Goal: Task Accomplishment & Management: Complete application form

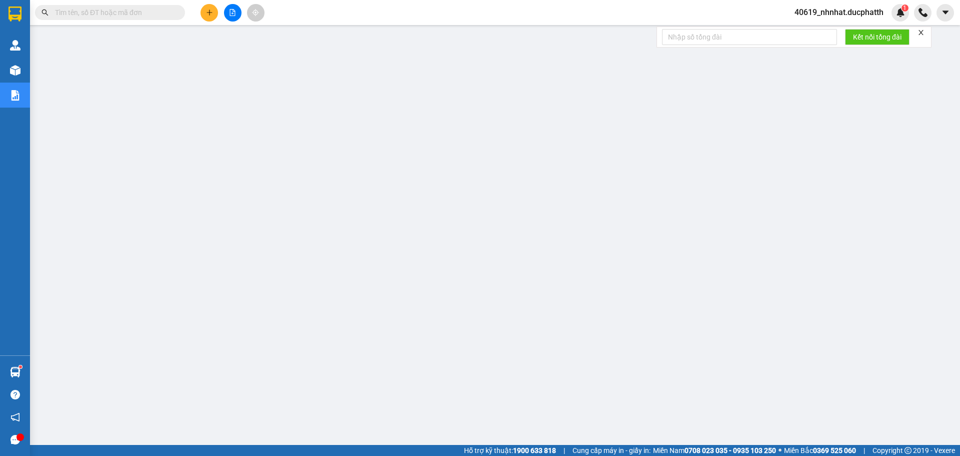
click at [842, 13] on span "40619_nhnhat.ducphatth" at bounding box center [839, 12] width 105 height 13
click at [818, 32] on span "Đăng xuất" at bounding box center [843, 31] width 85 height 11
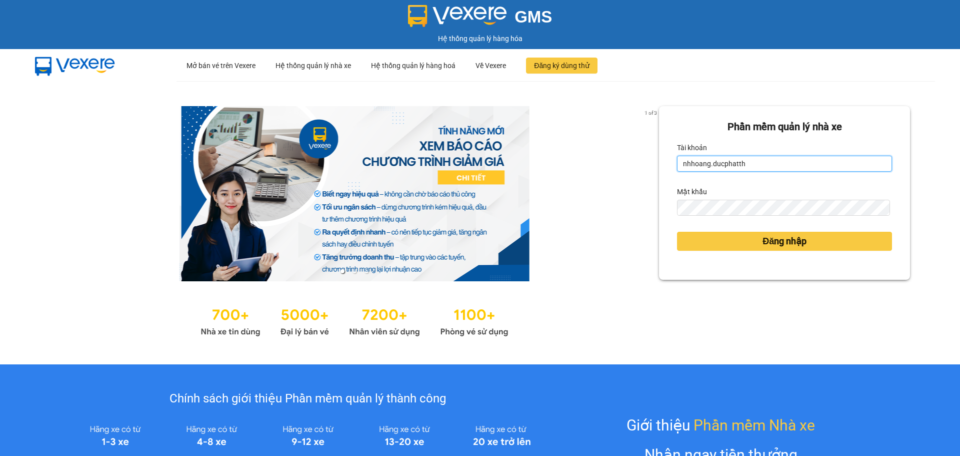
drag, startPoint x: 707, startPoint y: 164, endPoint x: 696, endPoint y: 165, distance: 11.0
click at [696, 165] on input "nhhoang.ducphatth" at bounding box center [784, 164] width 215 height 16
click at [702, 166] on input "nhhoang.ducphatth" at bounding box center [784, 164] width 215 height 16
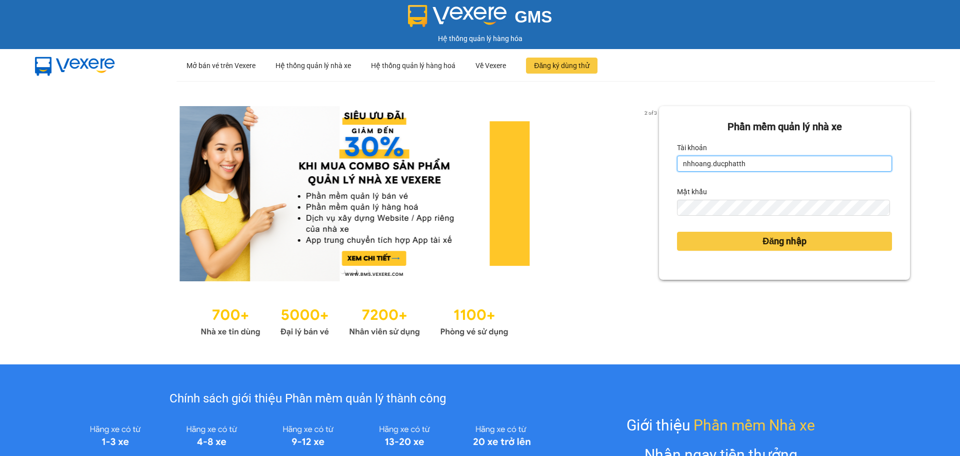
drag, startPoint x: 705, startPoint y: 165, endPoint x: 687, endPoint y: 164, distance: 18.0
click at [687, 164] on input "nhhoang.ducphatth" at bounding box center [784, 164] width 215 height 16
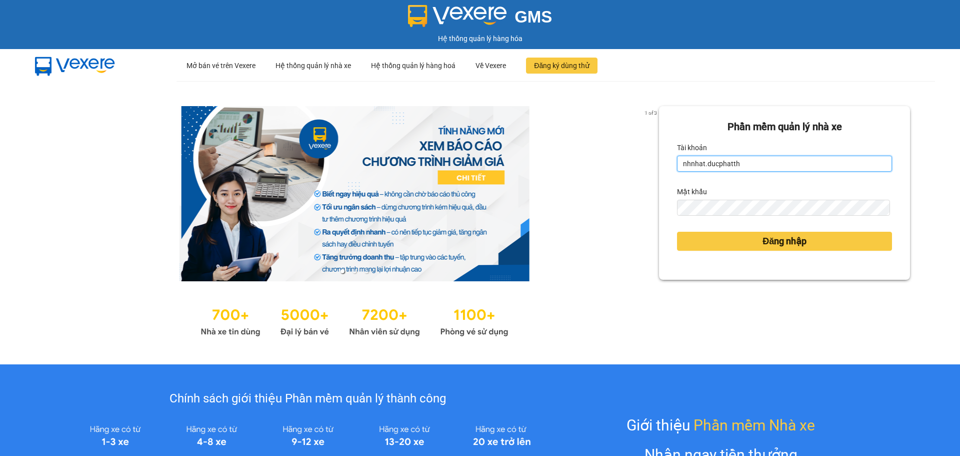
type input "nhnhat.ducphatth"
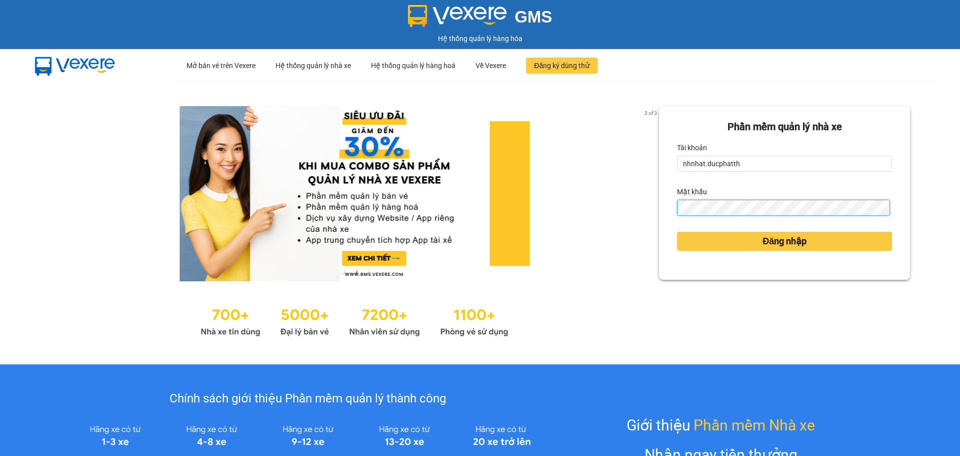
click at [677, 232] on button "Đăng nhập" at bounding box center [784, 241] width 215 height 19
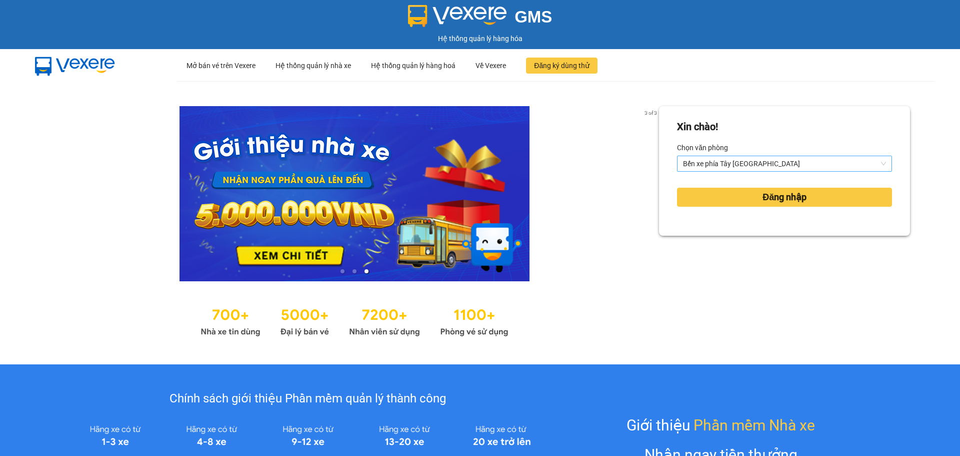
click at [715, 160] on span "Bến xe phía Tây [GEOGRAPHIC_DATA]" at bounding box center [784, 163] width 203 height 15
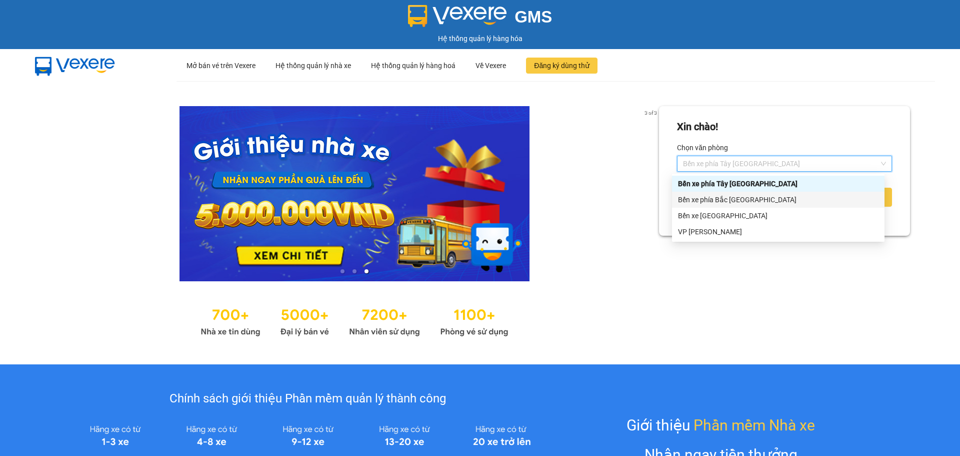
drag, startPoint x: 711, startPoint y: 197, endPoint x: 745, endPoint y: 203, distance: 34.5
click at [712, 198] on div "Bến xe phía Bắc [GEOGRAPHIC_DATA]" at bounding box center [778, 199] width 201 height 11
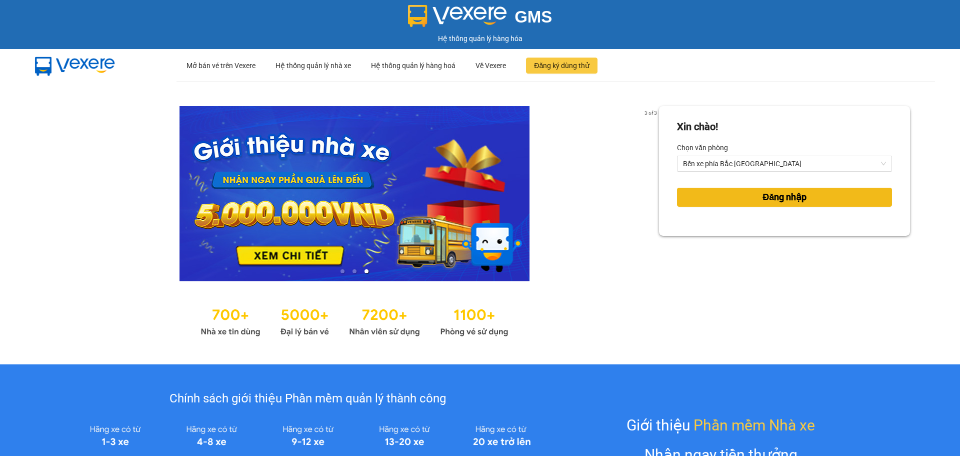
click at [772, 200] on span "Đăng nhập" at bounding box center [785, 197] width 44 height 14
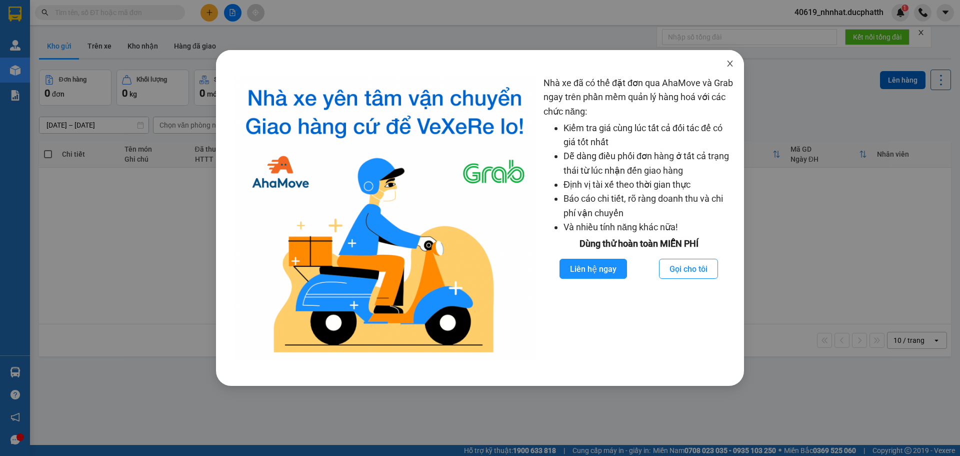
click at [735, 66] on span "Close" at bounding box center [730, 64] width 28 height 28
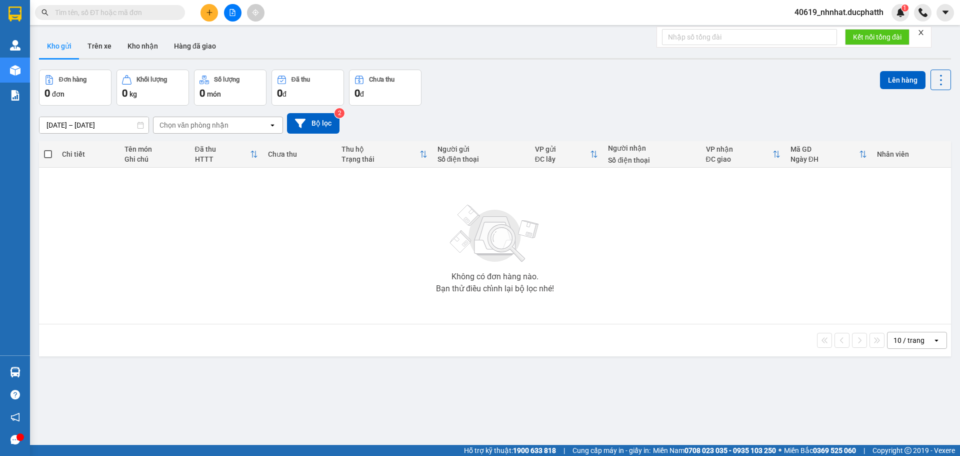
click at [208, 18] on button at bounding box center [210, 13] width 18 height 18
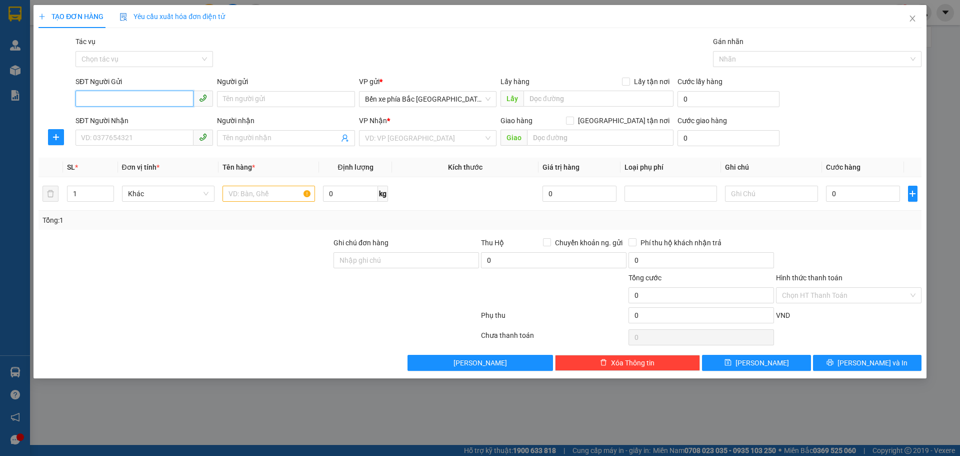
click at [94, 95] on input "SĐT Người Gửi" at bounding box center [135, 99] width 118 height 16
type input "0976759551"
click at [317, 102] on input "Người gửi" at bounding box center [286, 99] width 138 height 16
type input "a"
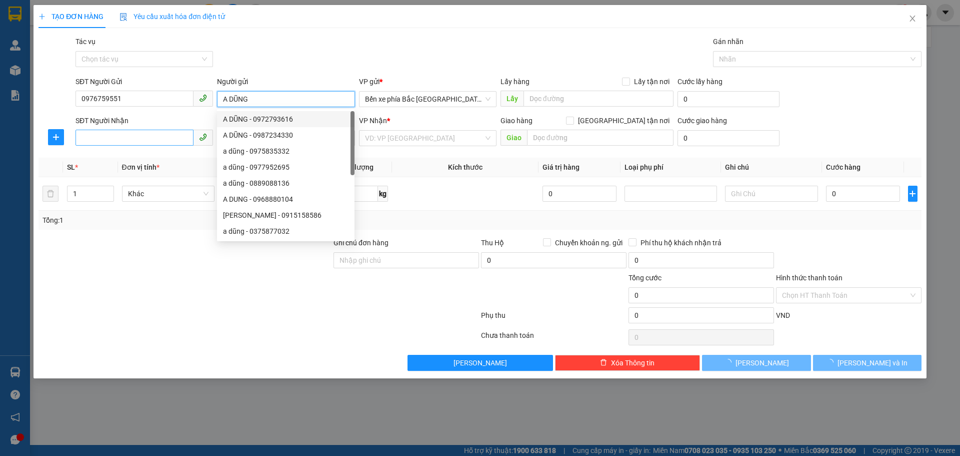
type input "A DŨNG"
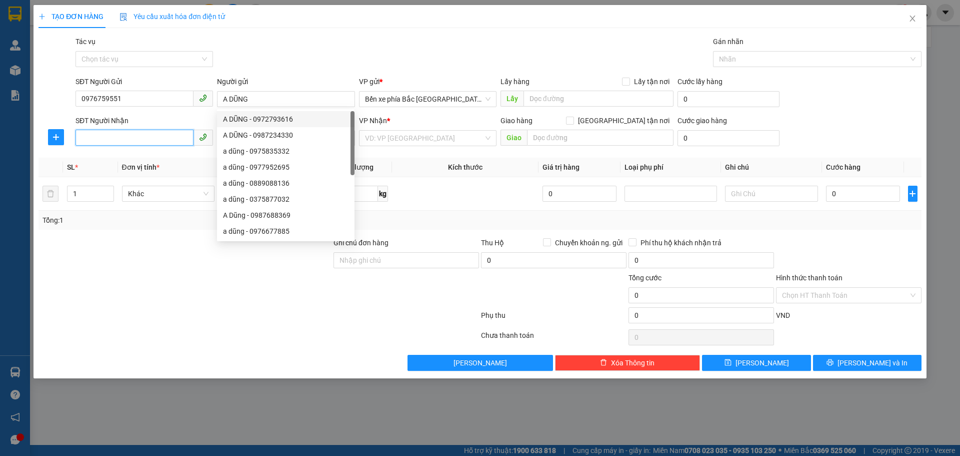
click at [168, 141] on input "SĐT Người Nhận" at bounding box center [135, 138] width 118 height 16
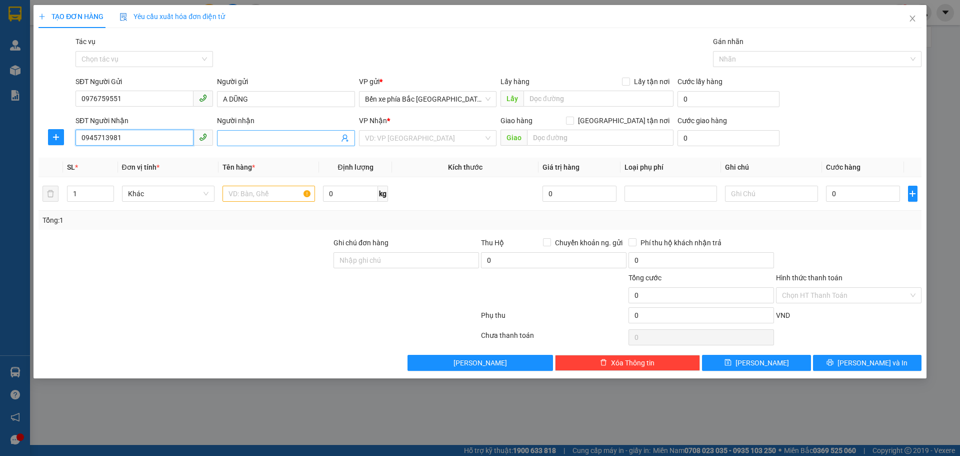
type input "0945713981"
click at [271, 142] on input "Người nhận" at bounding box center [281, 138] width 116 height 11
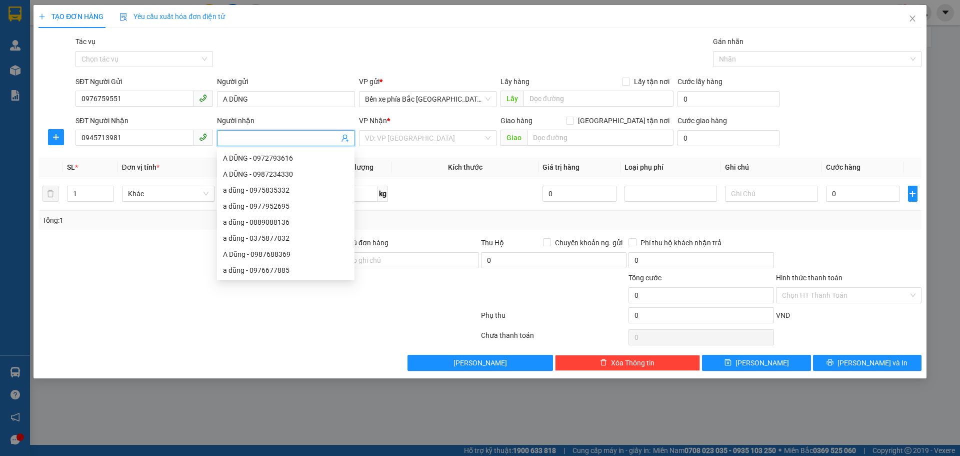
type input "L"
type input "A TRUNG"
click at [465, 139] on input "search" at bounding box center [424, 138] width 119 height 15
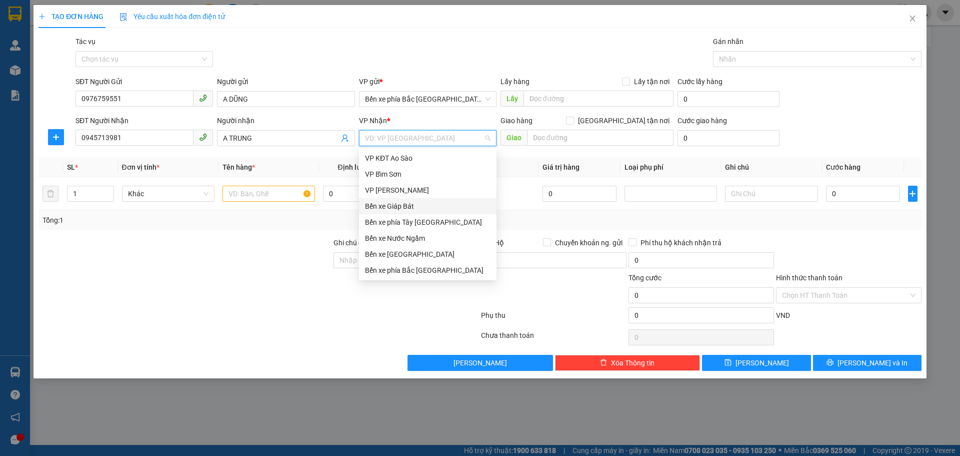
click at [426, 202] on div "Bến xe Giáp Bát" at bounding box center [428, 206] width 126 height 11
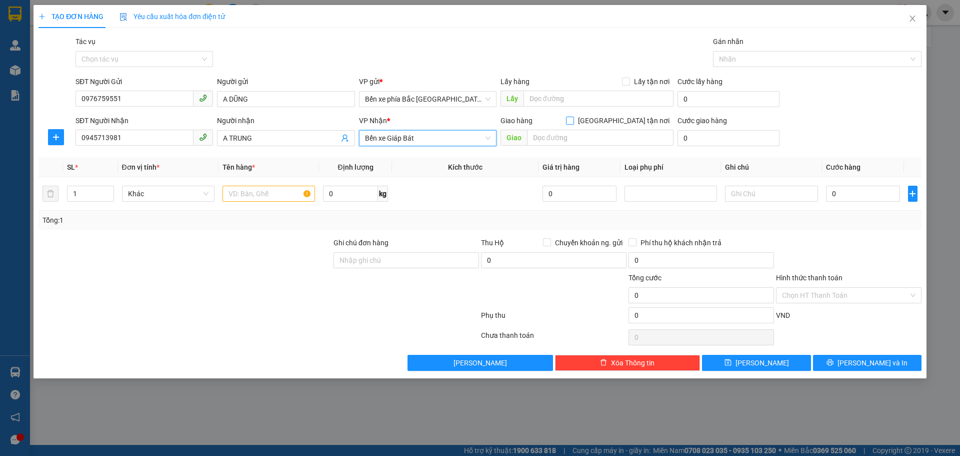
click at [623, 126] on label "Giao tận nơi" at bounding box center [620, 120] width 108 height 11
click at [573, 124] on input "Giao tận nơi" at bounding box center [569, 120] width 7 height 7
checkbox input "true"
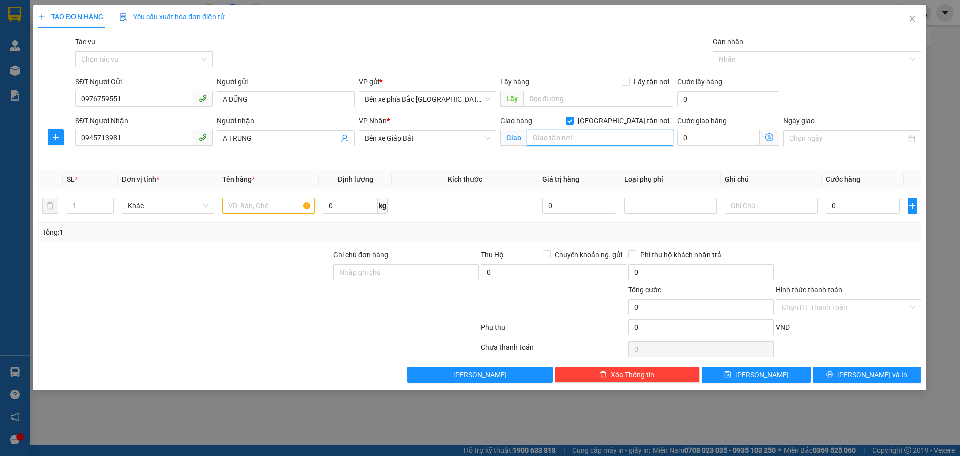
click at [615, 137] on input "text" at bounding box center [600, 138] width 147 height 16
click at [568, 141] on input "text" at bounding box center [600, 138] width 147 height 16
paste input "Tòa D Chung cư Báo Nhân Dân Xuân Phương, Chung cư Báo Nhân dân, Xuân, Nam Từ Li…"
type input "Tòa D Chung cư Báo Nhân Dân Xuân Phương, Chung cư Báo Nhân dân, Xuân, Nam Từ Li…"
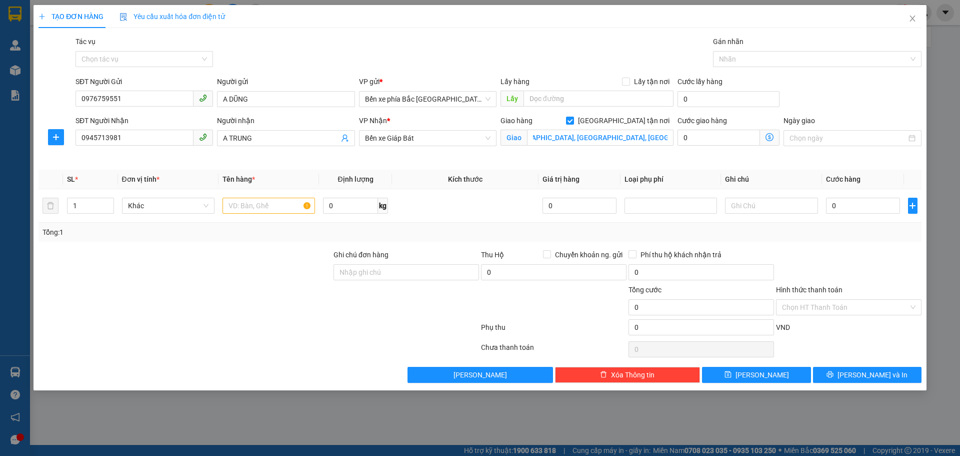
scroll to position [0, 0]
click at [768, 138] on icon "dollar-circle" at bounding box center [770, 137] width 8 height 8
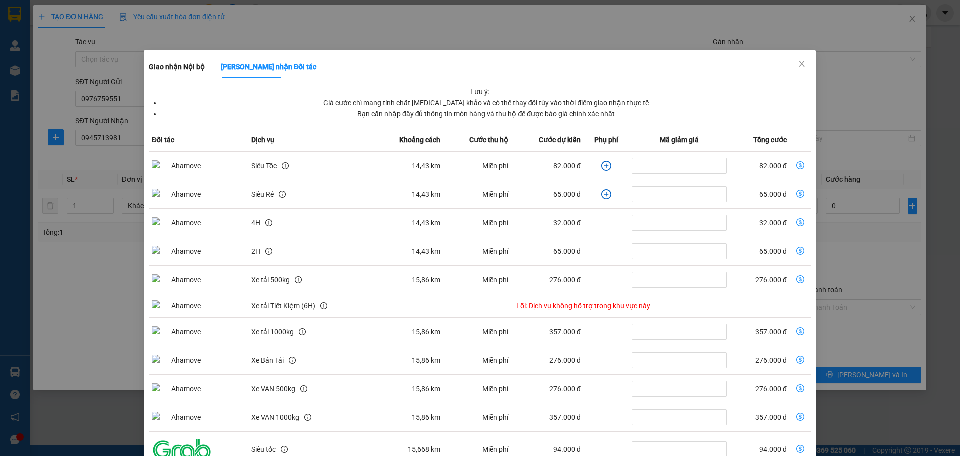
click at [605, 166] on icon "plus-circle" at bounding box center [607, 166] width 5 height 5
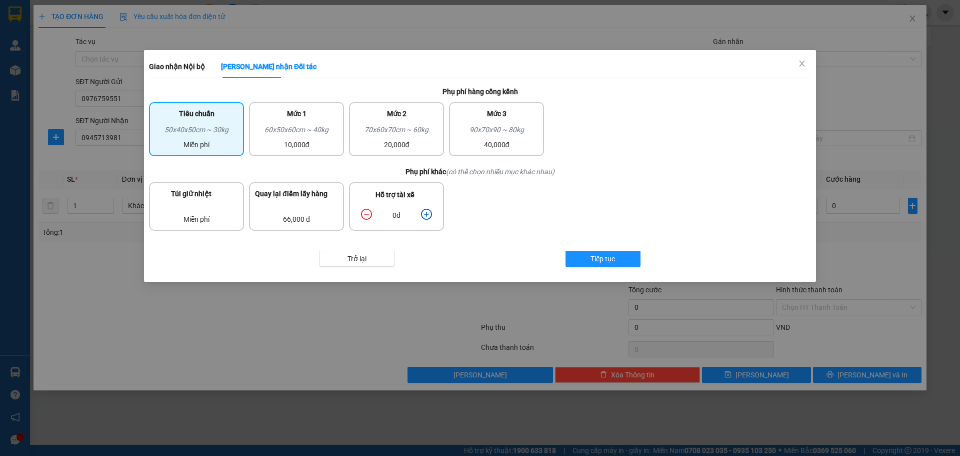
click at [432, 213] on div "0đ" at bounding box center [396, 215] width 81 height 18
click at [428, 217] on icon "plus-circle" at bounding box center [426, 214] width 11 height 11
click at [619, 259] on button "Tiếp tục" at bounding box center [603, 259] width 75 height 16
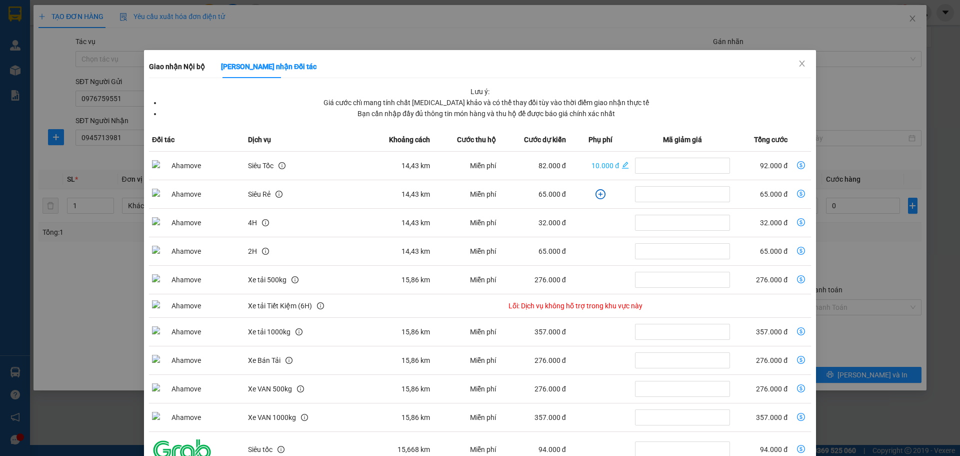
click at [797, 164] on icon "dollar-circle" at bounding box center [801, 165] width 8 height 8
type input "92.000"
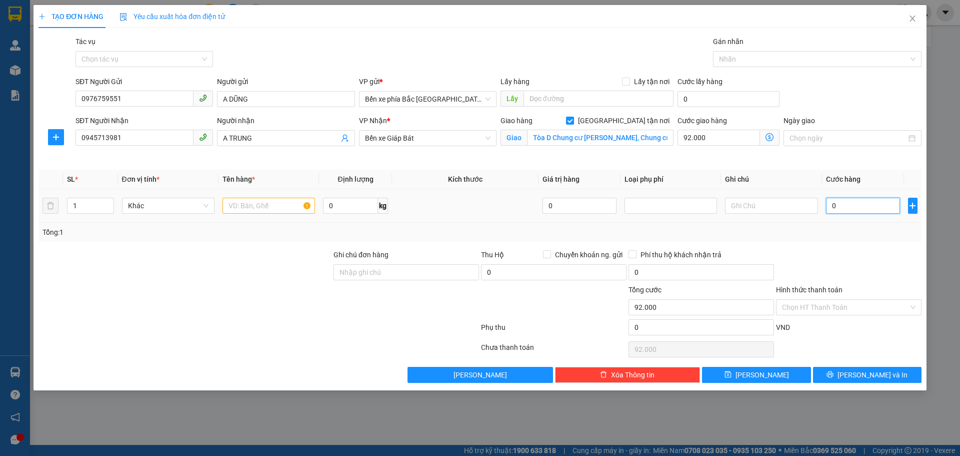
click at [856, 205] on input "0" at bounding box center [863, 206] width 75 height 16
type input "3"
type input "92.003"
type input "33"
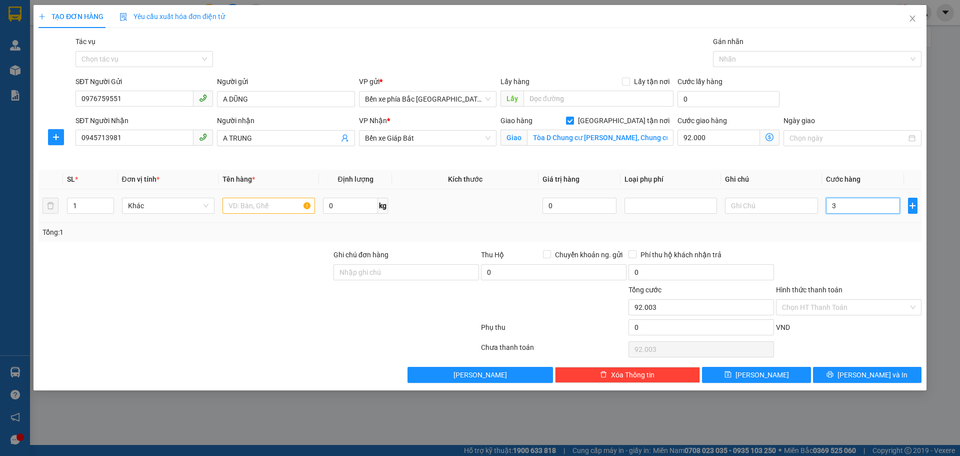
type input "92.033"
type input "33.000"
type input "125.000"
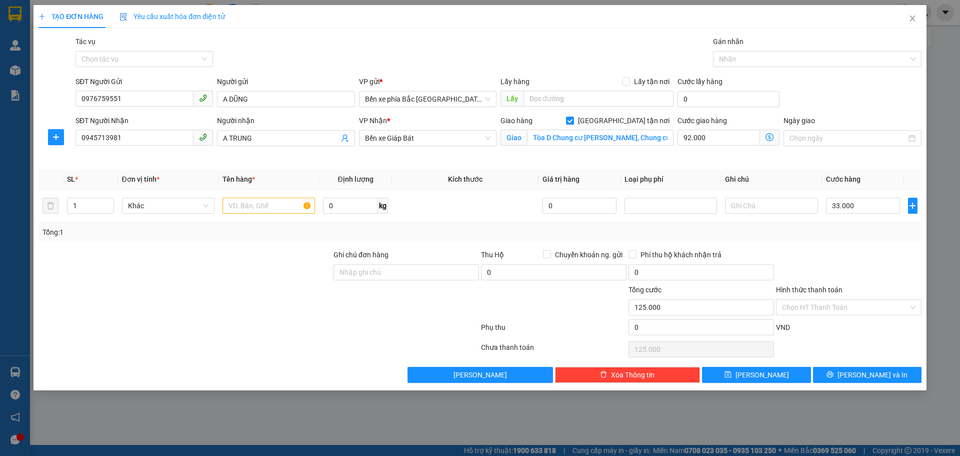
click at [832, 257] on div at bounding box center [849, 266] width 148 height 35
click at [819, 267] on div at bounding box center [849, 266] width 148 height 35
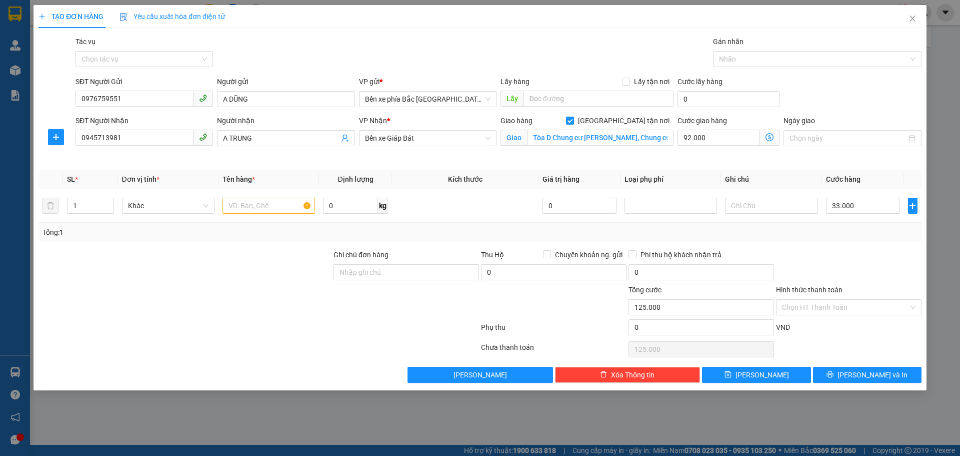
click at [819, 267] on div at bounding box center [849, 266] width 148 height 35
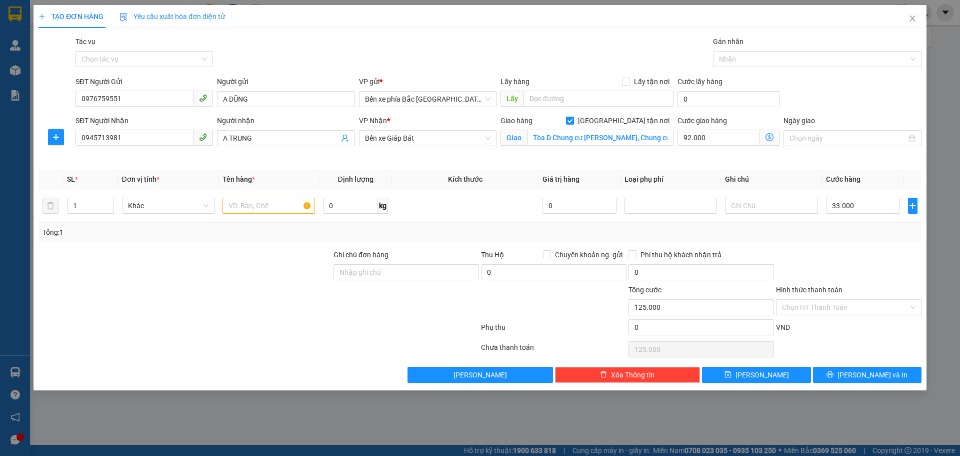
click at [819, 267] on div at bounding box center [849, 266] width 148 height 35
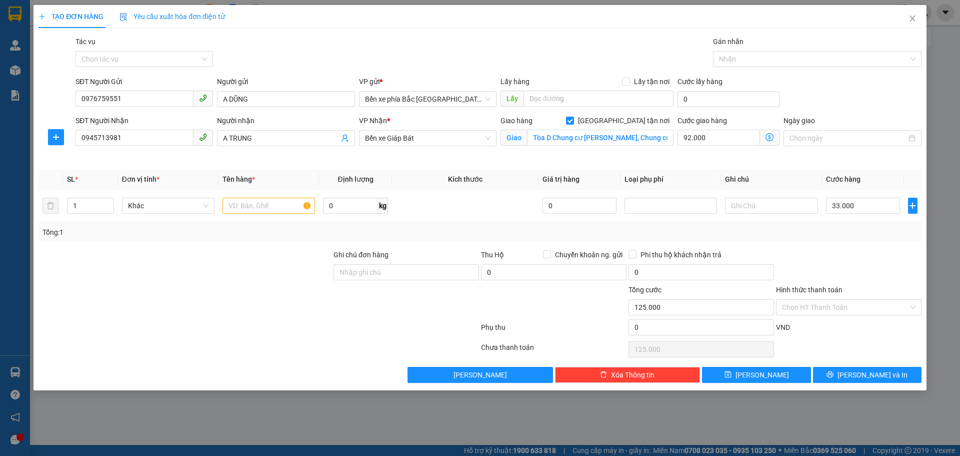
click at [819, 267] on div at bounding box center [849, 266] width 148 height 35
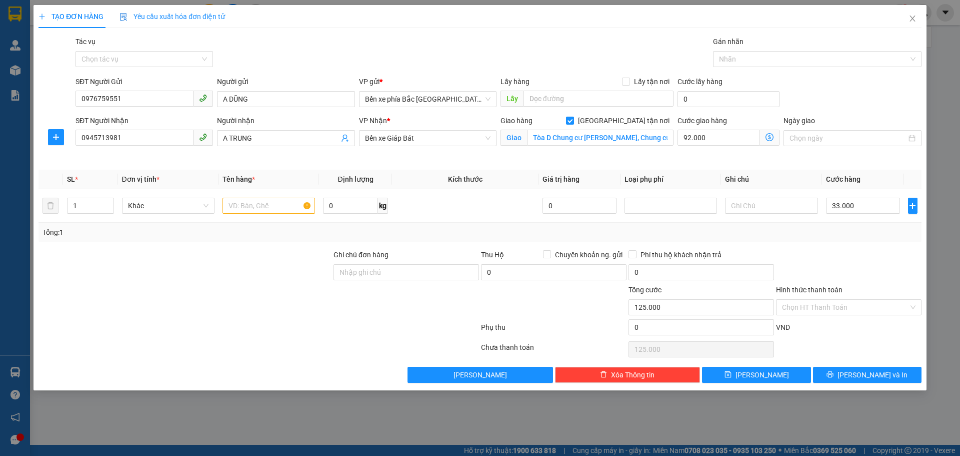
click at [815, 321] on div "Phụ thu 0 VND" at bounding box center [480, 329] width 885 height 20
click at [815, 311] on input "Hình thức thanh toán" at bounding box center [845, 307] width 127 height 15
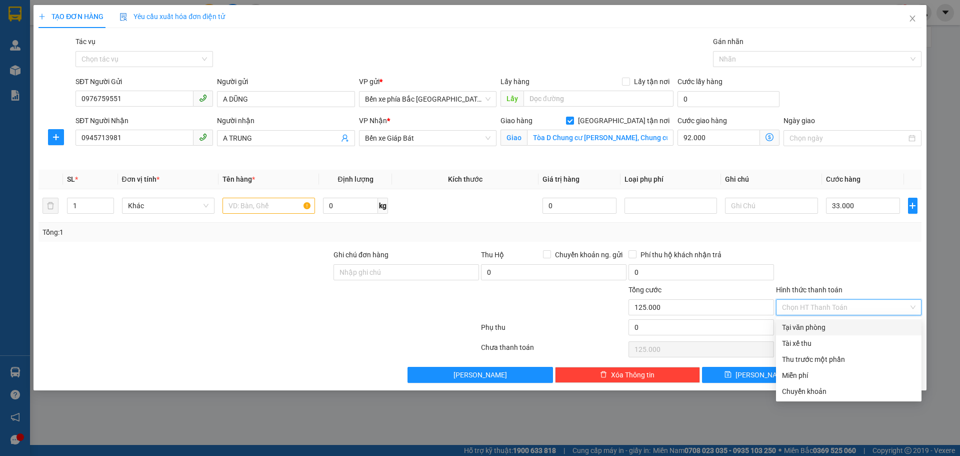
click at [825, 250] on div at bounding box center [849, 266] width 148 height 35
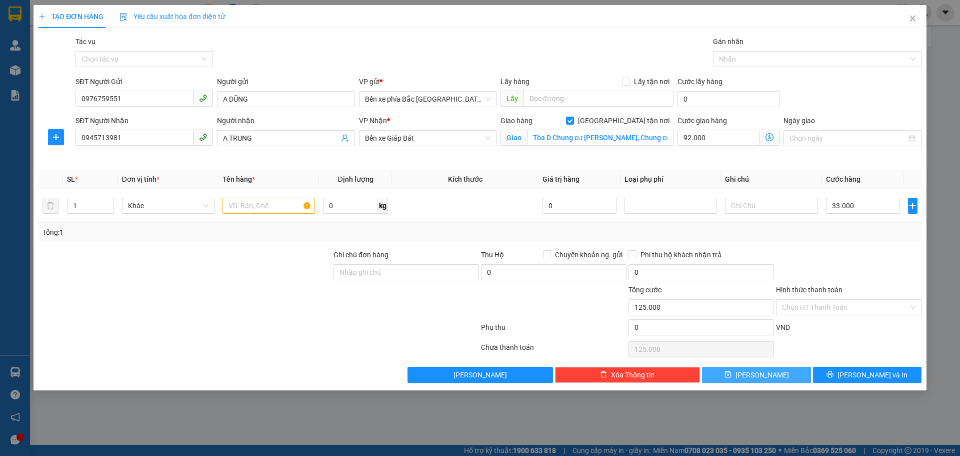
click at [802, 372] on button "Lưu" at bounding box center [756, 375] width 109 height 16
click at [278, 207] on input "text" at bounding box center [269, 206] width 93 height 16
type input "1 TẬP HỒ SƠ"
click at [737, 370] on button "Lưu" at bounding box center [756, 375] width 109 height 16
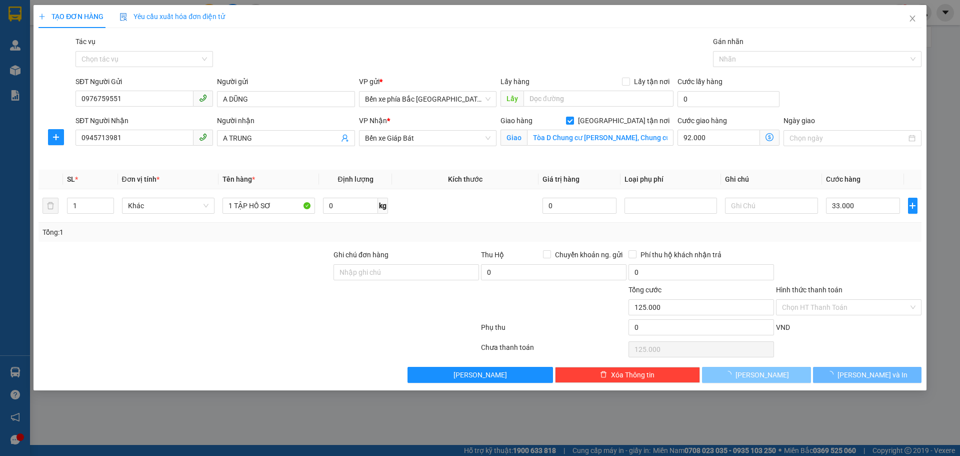
checkbox input "false"
type input "0"
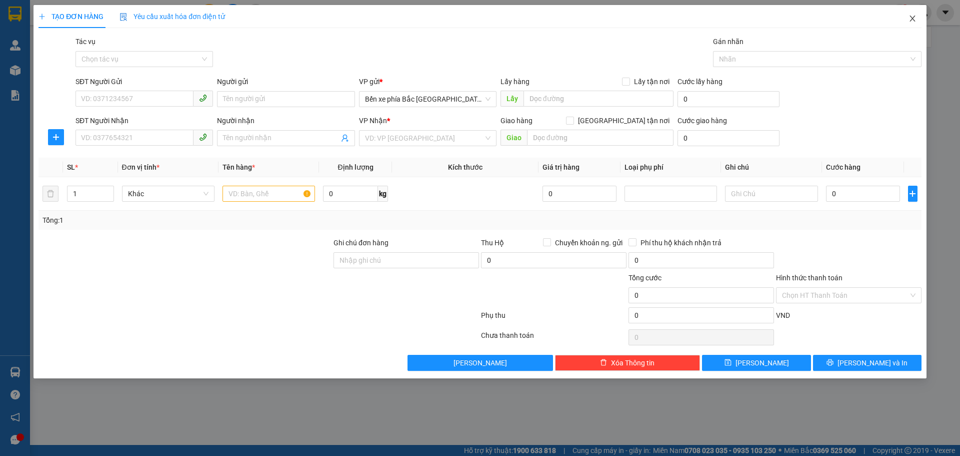
click at [913, 17] on icon "close" at bounding box center [913, 19] width 8 height 8
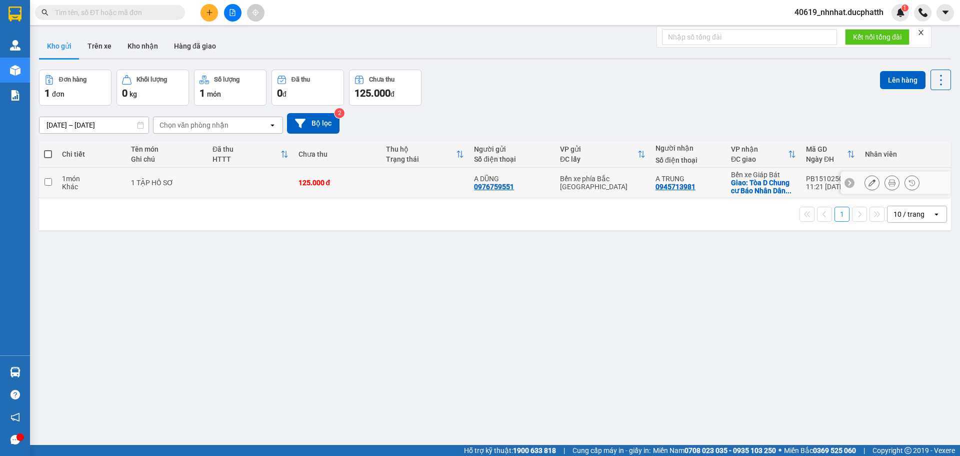
click at [206, 190] on td "1 TẬP HỒ SƠ" at bounding box center [167, 183] width 82 height 31
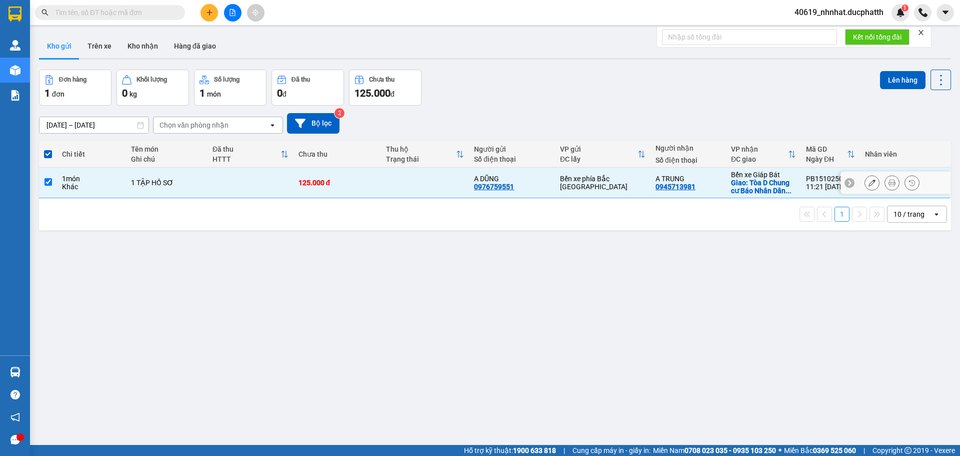
click at [201, 193] on td "1 TẬP HỒ SƠ" at bounding box center [167, 183] width 82 height 31
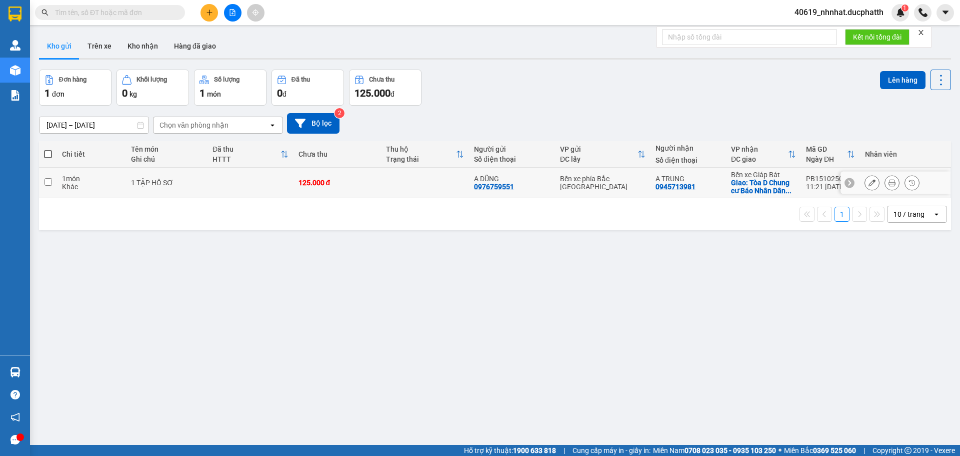
click at [46, 181] on input "checkbox" at bounding box center [49, 182] width 8 height 8
checkbox input "true"
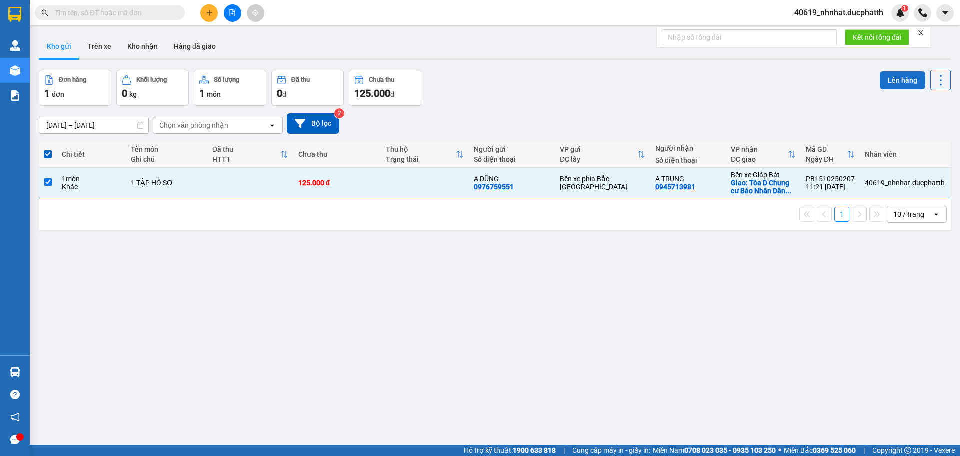
click at [904, 77] on button "Lên hàng" at bounding box center [903, 80] width 46 height 18
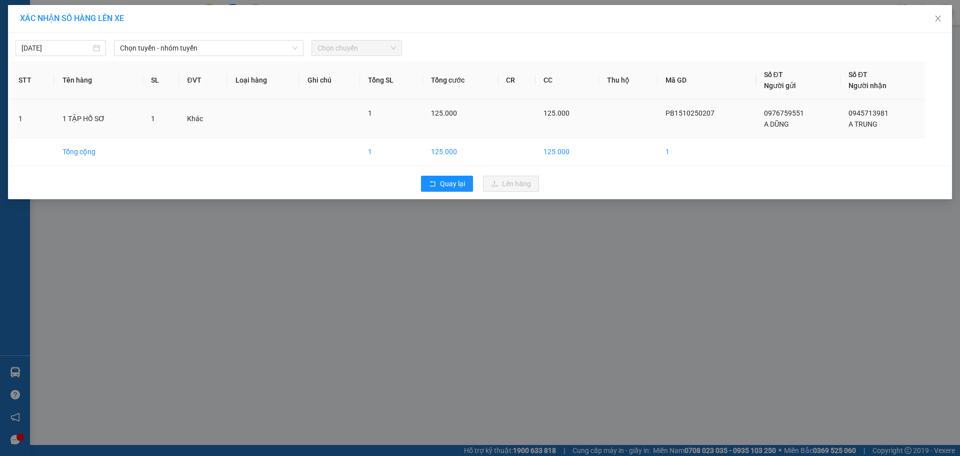
click at [516, 126] on td at bounding box center [517, 119] width 38 height 39
click at [566, 117] on span "125.000" at bounding box center [557, 113] width 26 height 8
click at [232, 52] on span "Chọn tuyến - nhóm tuyến" at bounding box center [209, 48] width 178 height 15
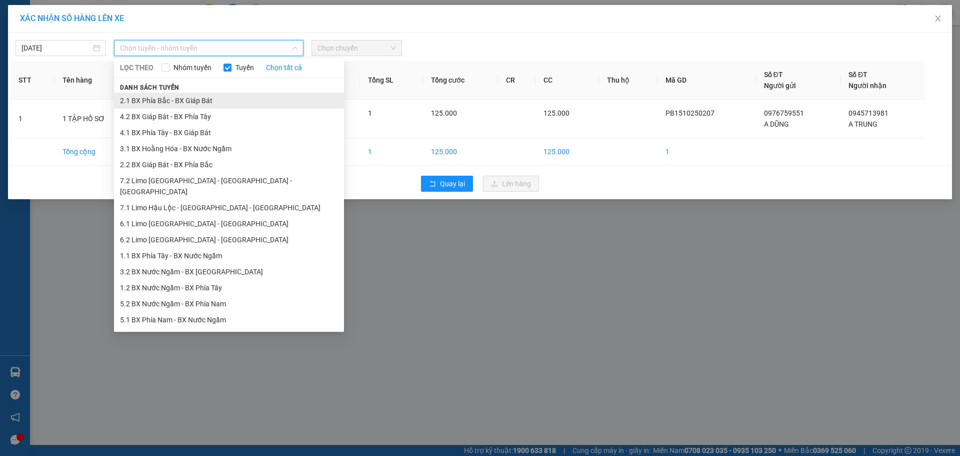
click at [207, 98] on li "2.1 BX Phía Bắc - BX Giáp Bát" at bounding box center [229, 101] width 230 height 16
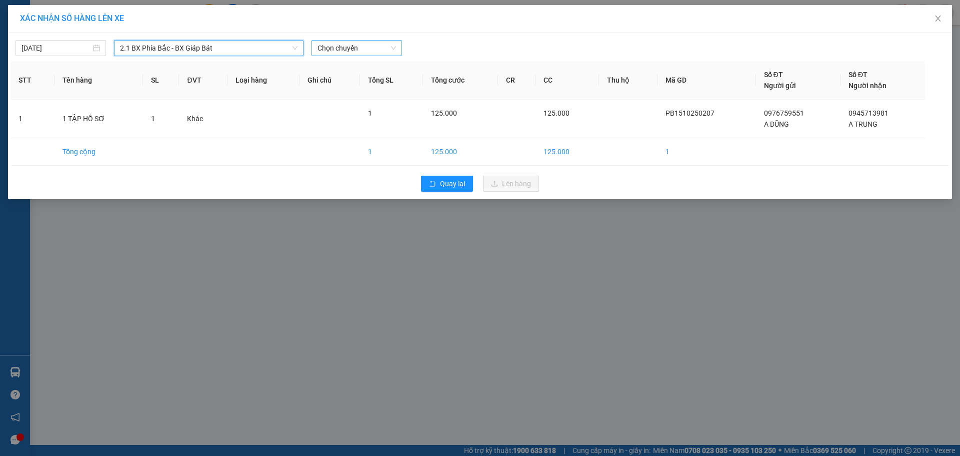
click at [345, 51] on span "Chọn chuyến" at bounding box center [357, 48] width 79 height 15
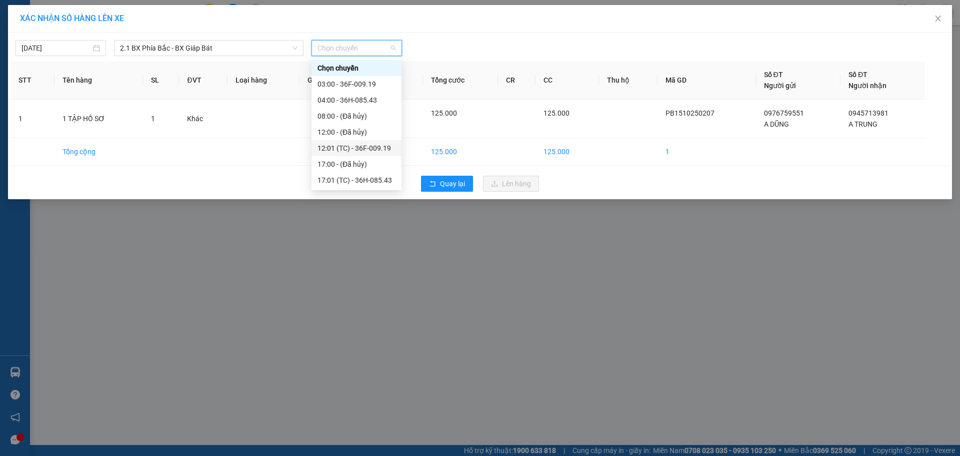
click at [335, 146] on div "12:01 (TC) - 36F-009.19" at bounding box center [357, 148] width 78 height 11
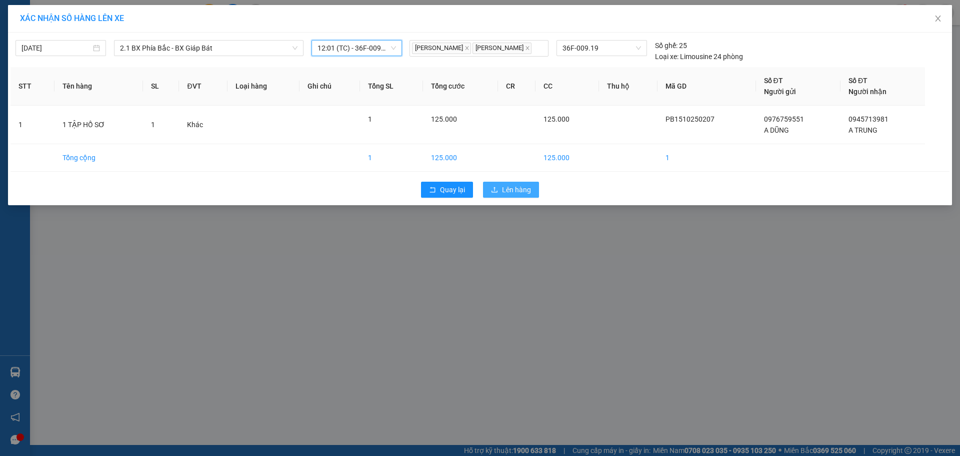
click at [529, 190] on span "Lên hàng" at bounding box center [516, 189] width 29 height 11
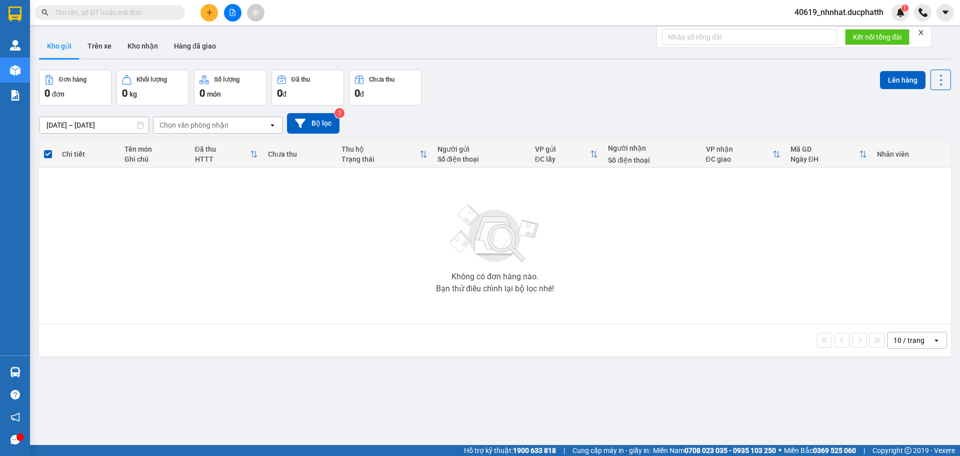
click at [866, 8] on span "40619_nhnhat.ducphatth" at bounding box center [839, 12] width 105 height 13
click at [825, 33] on span "Đăng xuất" at bounding box center [843, 31] width 85 height 11
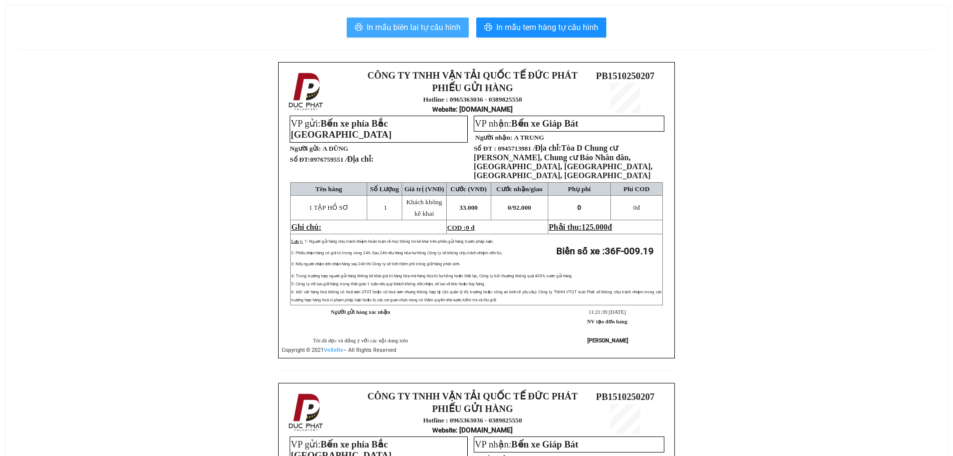
click at [426, 30] on span "In mẫu biên lai tự cấu hình" at bounding box center [414, 27] width 94 height 13
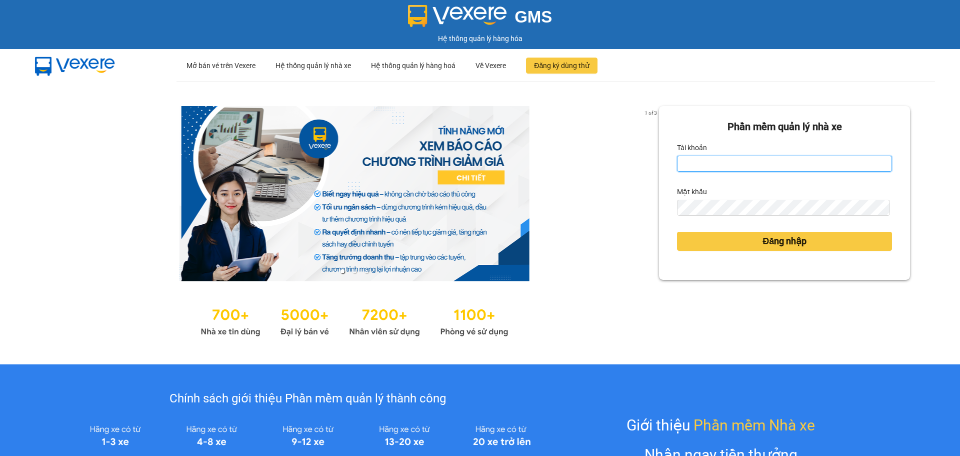
type input "nhhoang.ducphatth"
drag, startPoint x: 800, startPoint y: 156, endPoint x: 666, endPoint y: 157, distance: 133.5
click at [666, 157] on div "Phần mềm quản lý nhà xe Tài khoản nhhoang.ducphatth Mật khẩu Đăng nhập" at bounding box center [784, 193] width 251 height 174
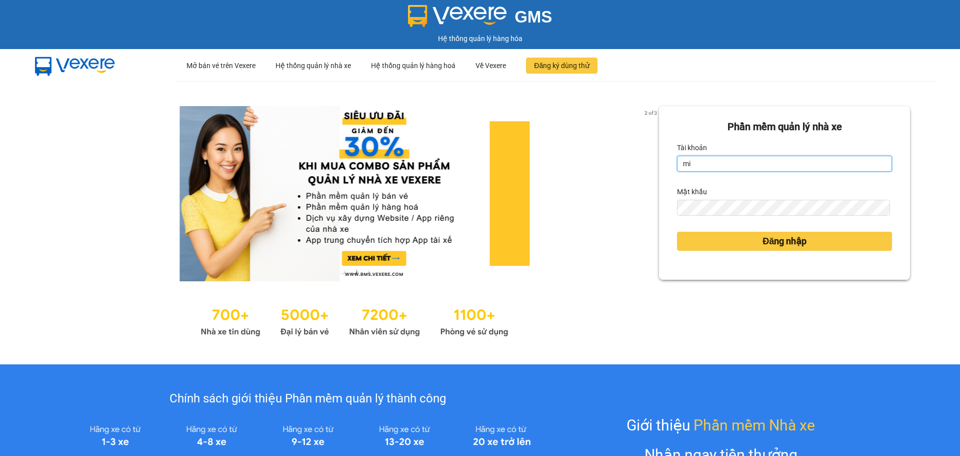
type input "minhmanh.ducphatth"
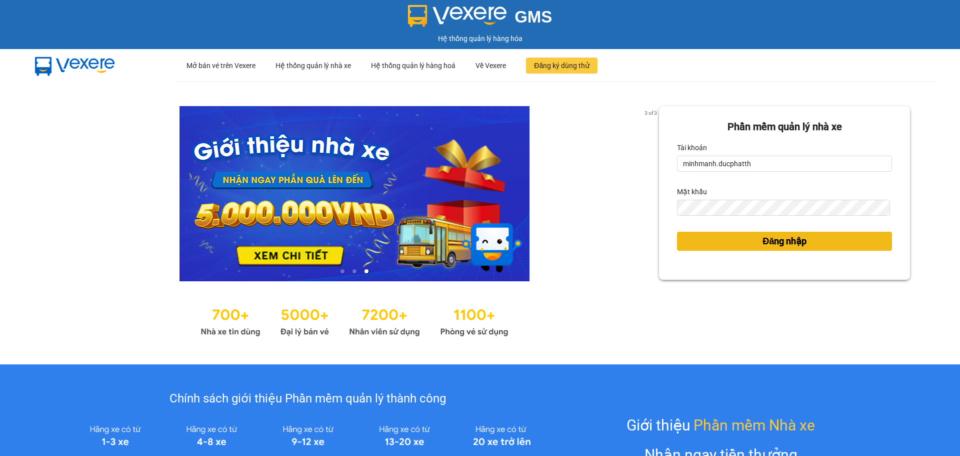
click at [708, 241] on button "Đăng nhập" at bounding box center [784, 241] width 215 height 19
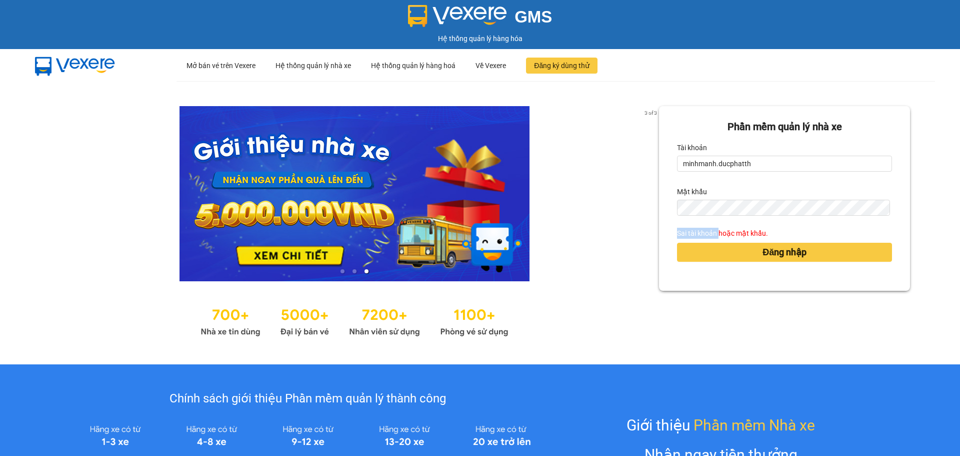
click at [681, 206] on form "Phần mềm quản lý nhà xe Tài khoản minhmanh.ducphatth Mật khẩu Sai tài khoản hoặ…" at bounding box center [784, 198] width 215 height 159
drag, startPoint x: 715, startPoint y: 219, endPoint x: 668, endPoint y: 211, distance: 47.6
click at [668, 211] on div "Phần mềm quản lý nhà xe Tài khoản minhmanh.ducphatth Mật khẩu Sai tài khoản hoặ…" at bounding box center [784, 198] width 251 height 185
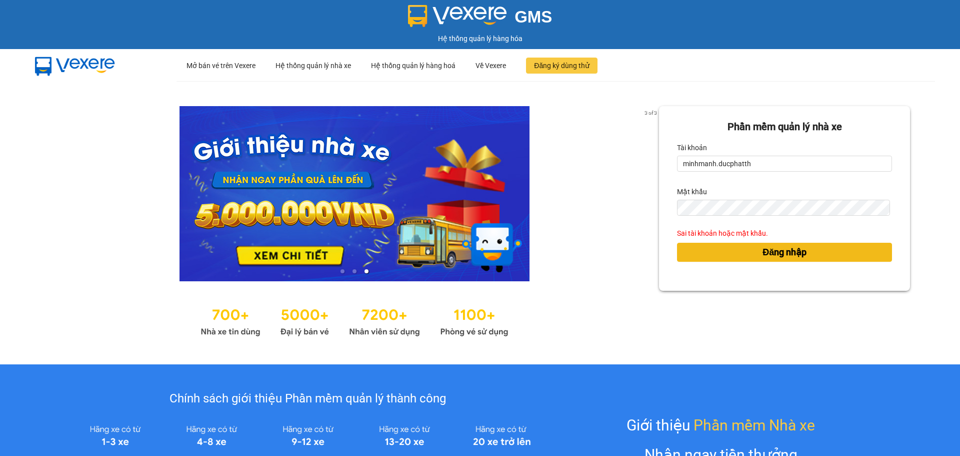
click at [694, 249] on button "Đăng nhập" at bounding box center [784, 252] width 215 height 19
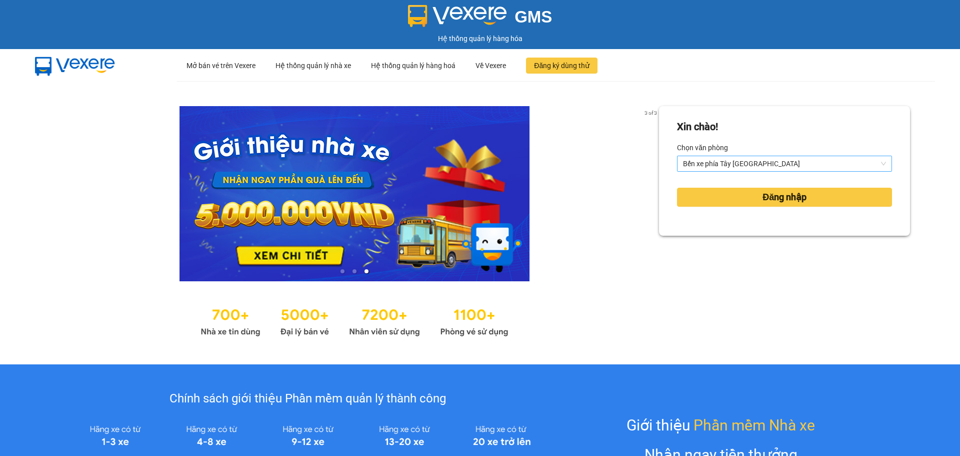
drag, startPoint x: 742, startPoint y: 161, endPoint x: 740, endPoint y: 169, distance: 8.4
click at [742, 162] on span "Bến xe phía Tây [GEOGRAPHIC_DATA]" at bounding box center [784, 163] width 203 height 15
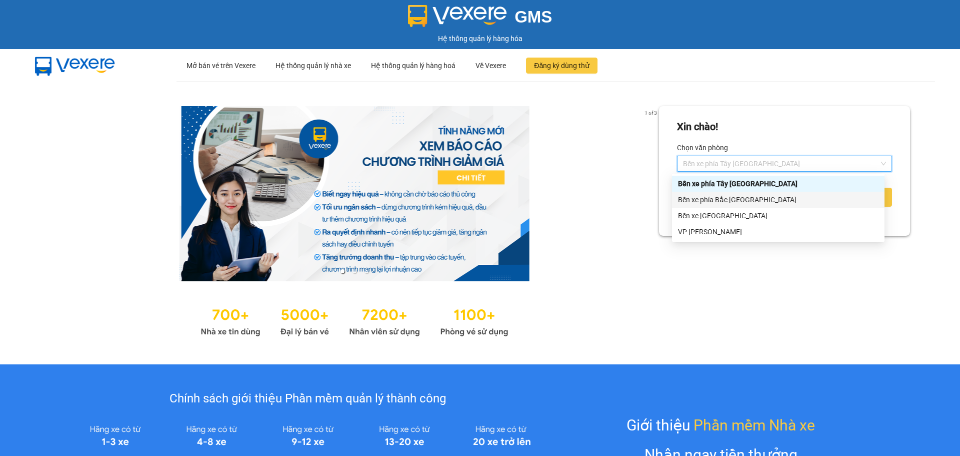
click at [718, 205] on div "Bến xe phía Bắc [GEOGRAPHIC_DATA]" at bounding box center [778, 199] width 201 height 11
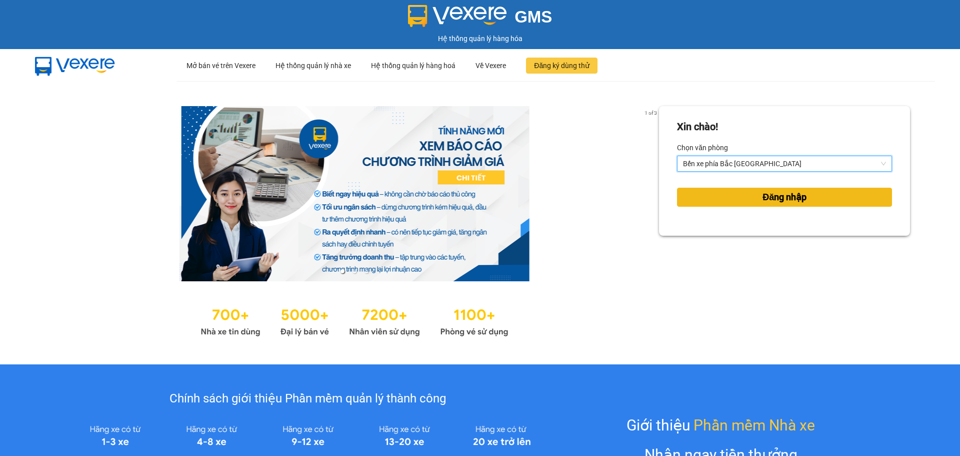
click at [722, 203] on button "Đăng nhập" at bounding box center [784, 197] width 215 height 19
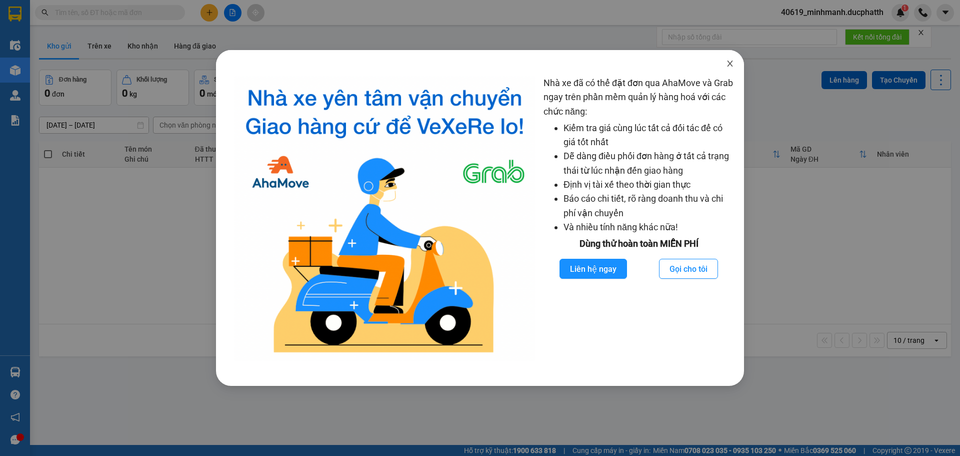
click at [737, 59] on span "Close" at bounding box center [730, 64] width 28 height 28
